Goal: Information Seeking & Learning: Learn about a topic

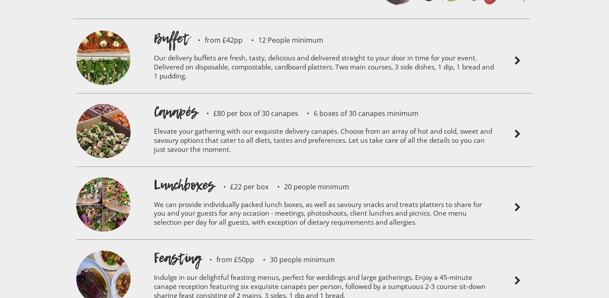
scroll to position [1913, 0]
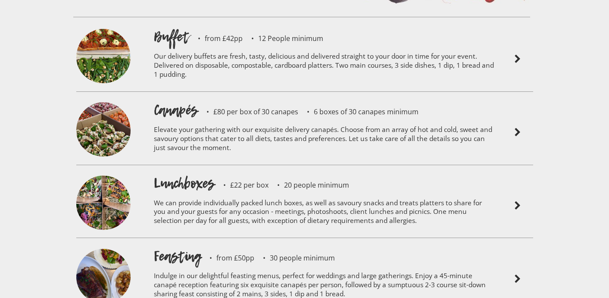
click at [169, 100] on h1 "Canapés" at bounding box center [176, 109] width 44 height 19
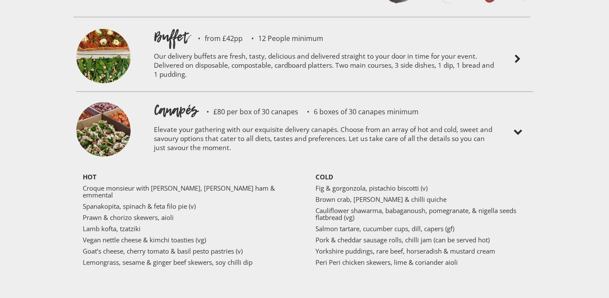
click at [106, 103] on img at bounding box center [103, 130] width 54 height 57
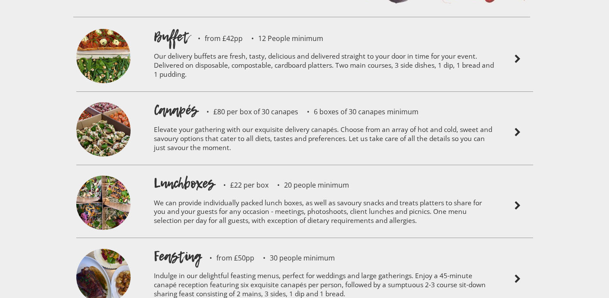
click at [106, 103] on img at bounding box center [103, 130] width 54 height 57
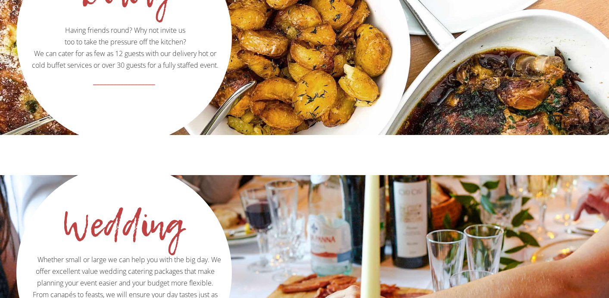
scroll to position [1245, 0]
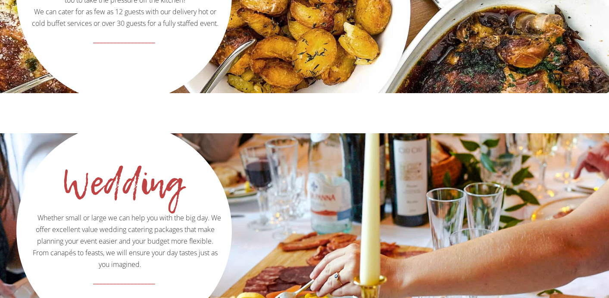
click at [254, 222] on div "Wedding Whether small or large we can help you with the big day. We offer excel…" at bounding box center [304, 230] width 609 height 194
click at [179, 213] on span "Whether small or large we can help you with the big day. We offer excellent val…" at bounding box center [125, 241] width 192 height 56
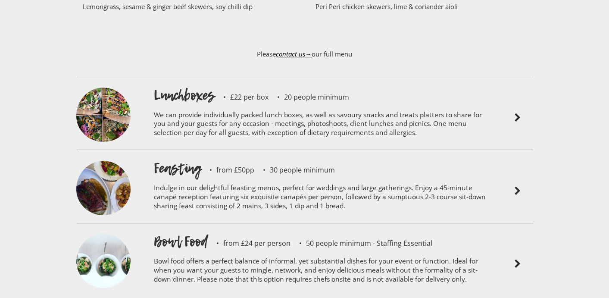
scroll to position [2169, 0]
click at [123, 87] on img at bounding box center [103, 115] width 54 height 57
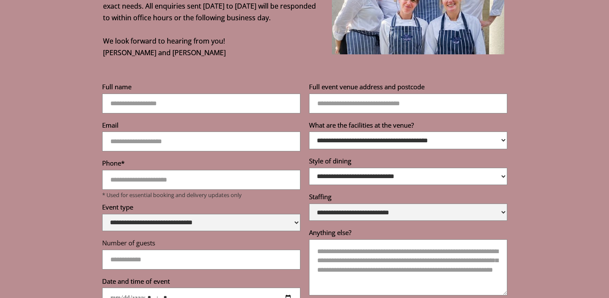
scroll to position [3522, 0]
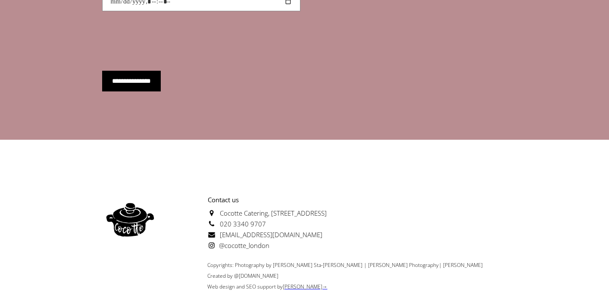
click at [225, 241] on span "@cocotte_london" at bounding box center [239, 245] width 62 height 9
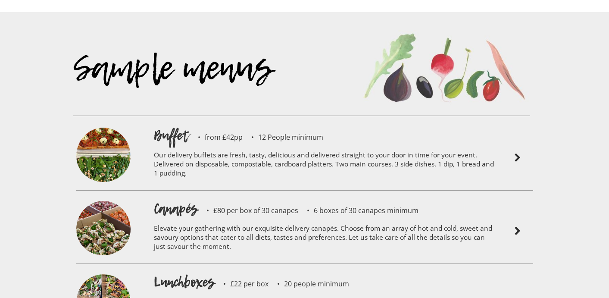
scroll to position [1831, 0]
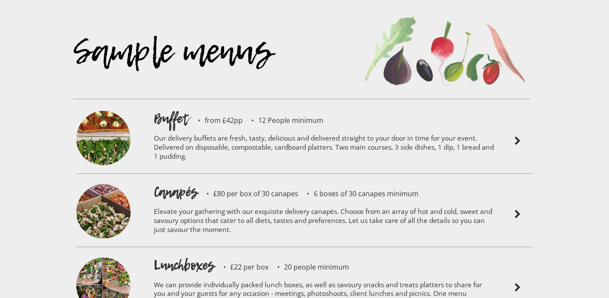
click at [222, 190] on p "£80 per box of 30 canapes" at bounding box center [248, 193] width 100 height 7
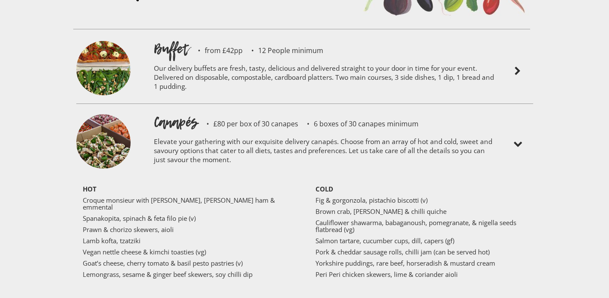
scroll to position [1903, 0]
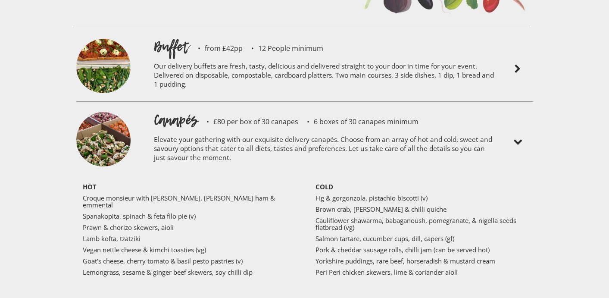
click at [320, 206] on p "Brown crab, [PERSON_NAME] & chilli quiche" at bounding box center [421, 209] width 211 height 7
click at [320, 194] on p "Fig & gorgonzola, pistachio biscotti (v)" at bounding box center [421, 197] width 211 height 7
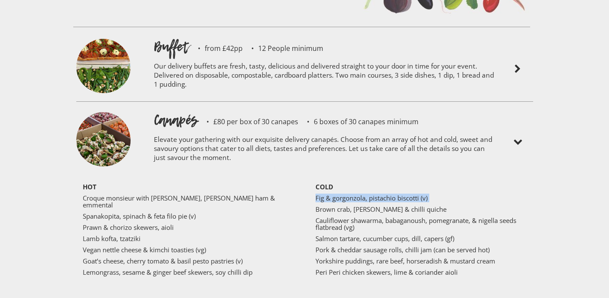
click at [320, 194] on p "Fig & gorgonzola, pistachio biscotti (v)" at bounding box center [421, 197] width 211 height 7
click at [275, 213] on p "Spanakopita, spinach & feta filo pie (v)" at bounding box center [188, 216] width 211 height 7
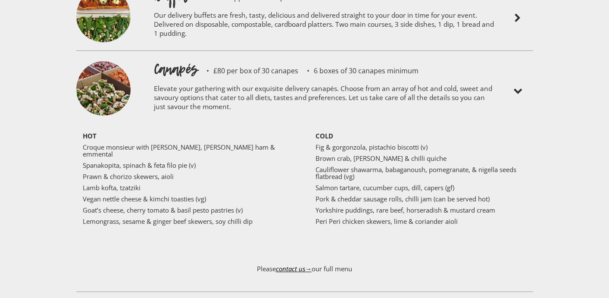
scroll to position [1951, 0]
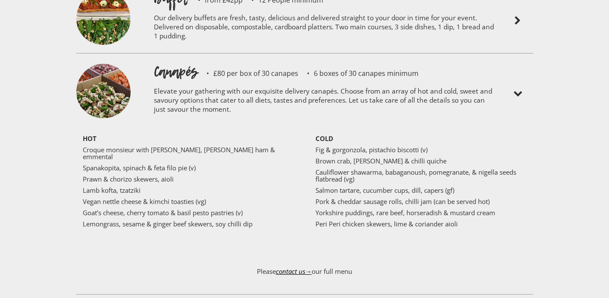
click at [115, 64] on img at bounding box center [103, 92] width 54 height 57
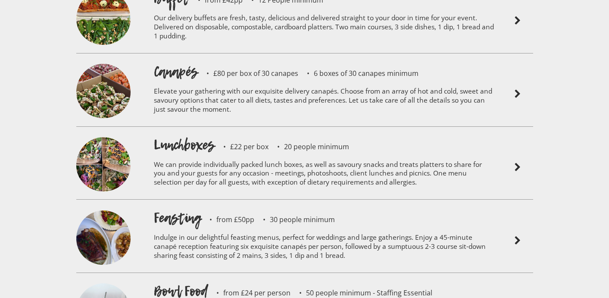
click at [116, 64] on img at bounding box center [103, 92] width 54 height 57
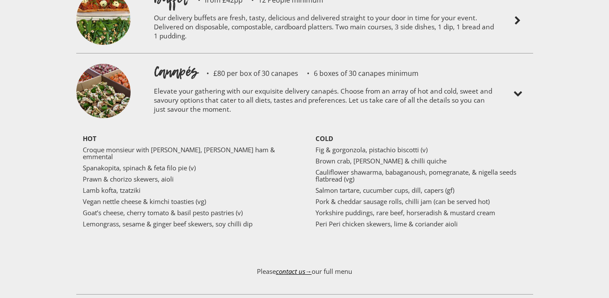
click at [116, 64] on img at bounding box center [103, 92] width 54 height 57
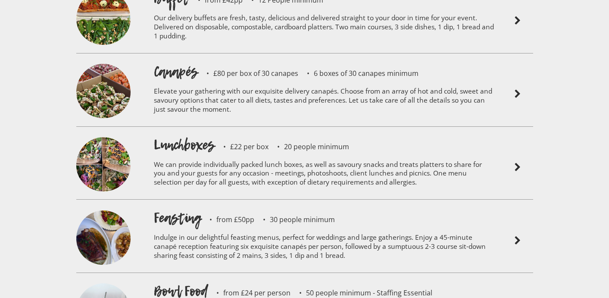
click at [116, 64] on img at bounding box center [103, 92] width 54 height 57
